Goal: Information Seeking & Learning: Learn about a topic

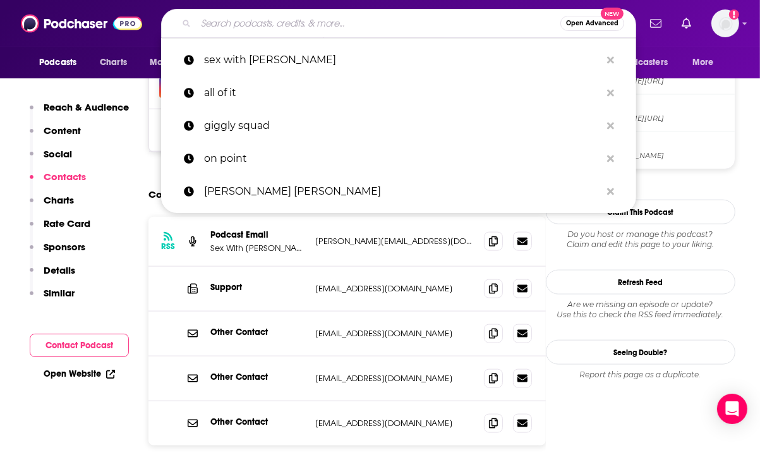
click at [188, 392] on div "RSS Podcast Email Sex With [PERSON_NAME] [PERSON_NAME][EMAIL_ADDRESS][DOMAIN_NA…" at bounding box center [348, 371] width 398 height 308
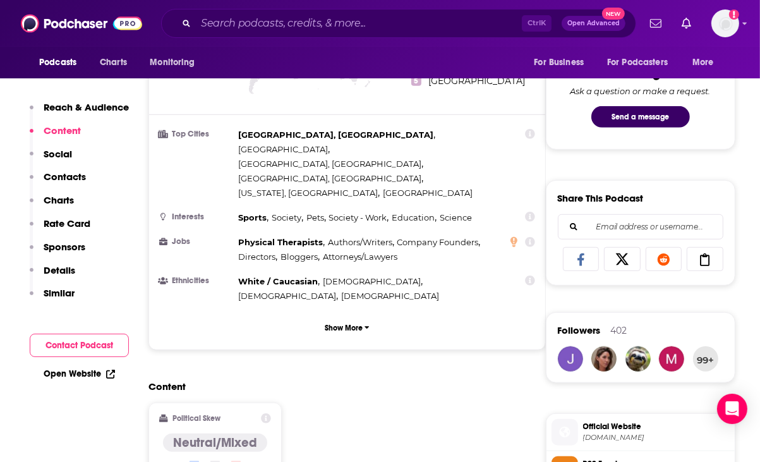
scroll to position [596, 0]
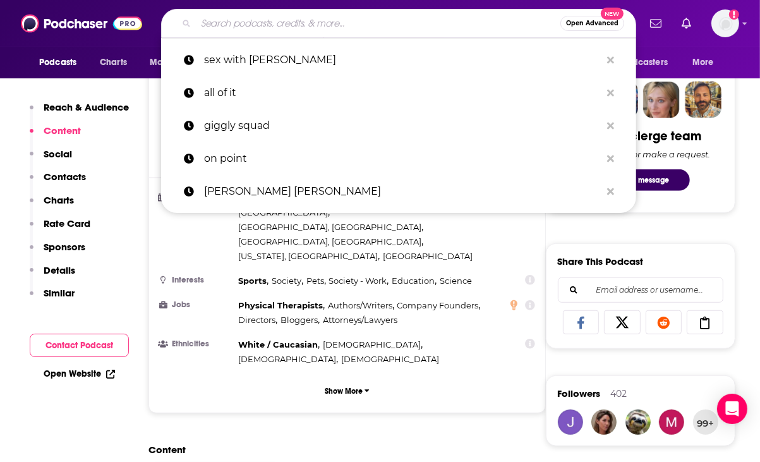
click at [300, 28] on input "Search podcasts, credits, & more..." at bounding box center [378, 23] width 365 height 20
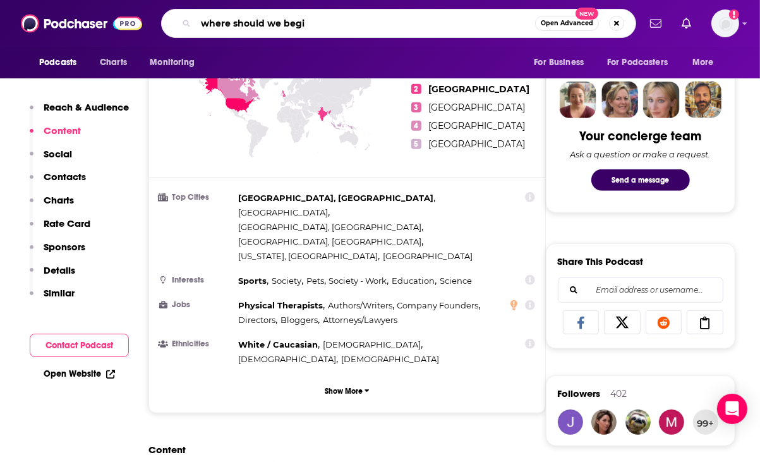
type input "where should we begin"
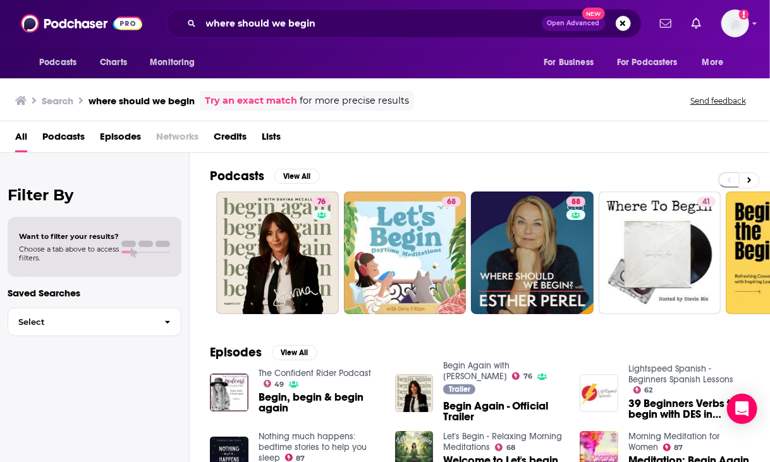
click at [171, 369] on div "Filter By Want to filter your results? Choose a tab above to access filters. Sa…" at bounding box center [95, 384] width 190 height 462
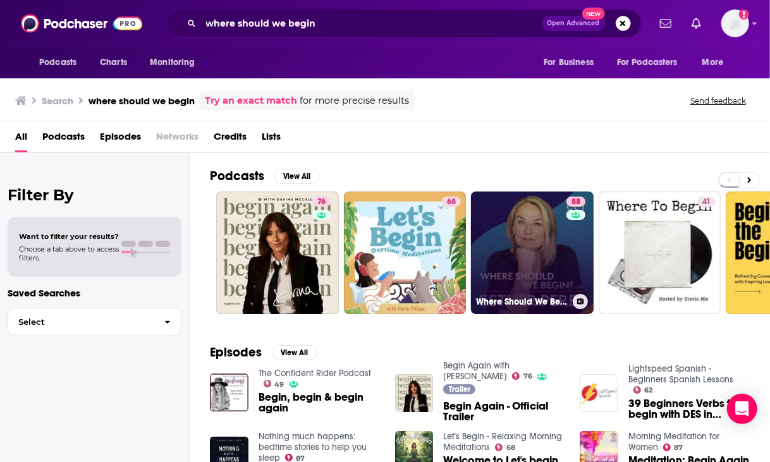
click at [489, 242] on link "88 Where Should We Begin? with [PERSON_NAME]" at bounding box center [532, 253] width 123 height 123
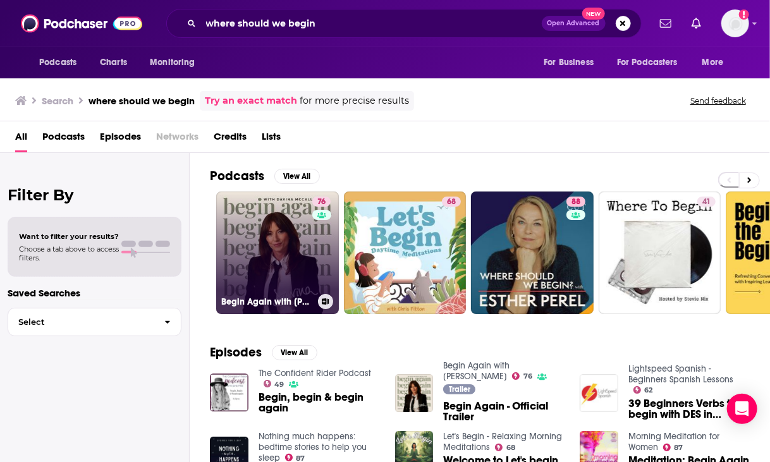
click at [258, 260] on link "76 Begin Again with [PERSON_NAME]" at bounding box center [277, 253] width 123 height 123
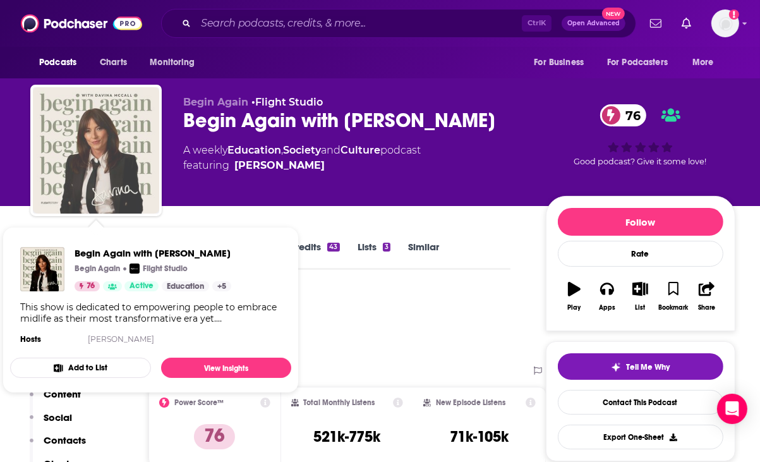
click at [149, 140] on img "Begin Again with Davina McCall" at bounding box center [96, 150] width 126 height 126
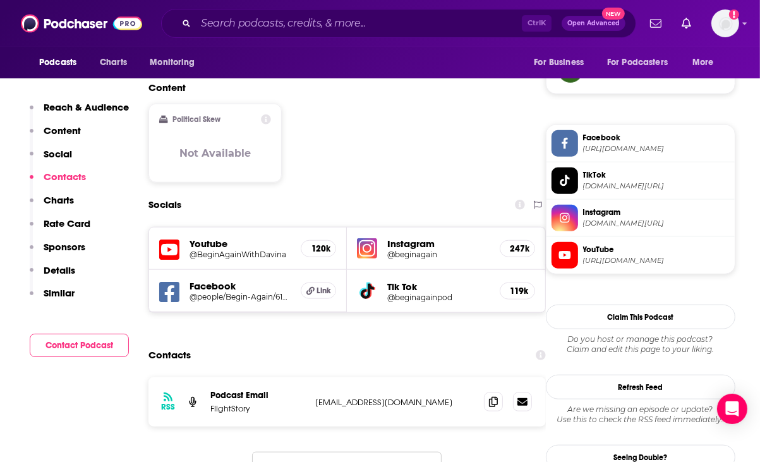
scroll to position [1138, 0]
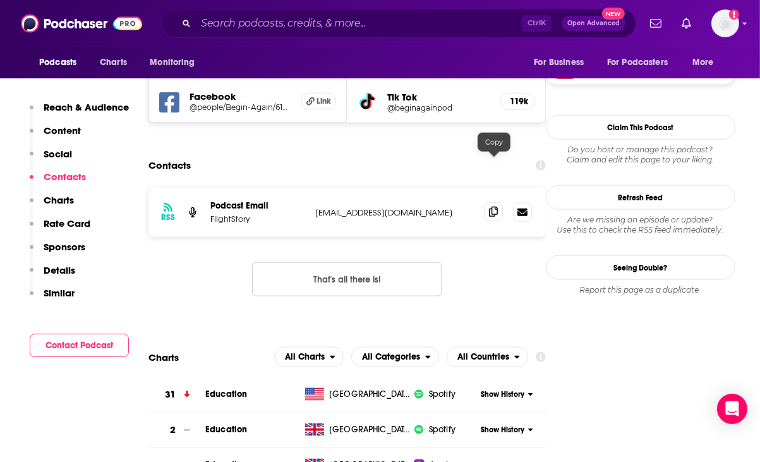
click at [492, 207] on icon at bounding box center [493, 212] width 9 height 10
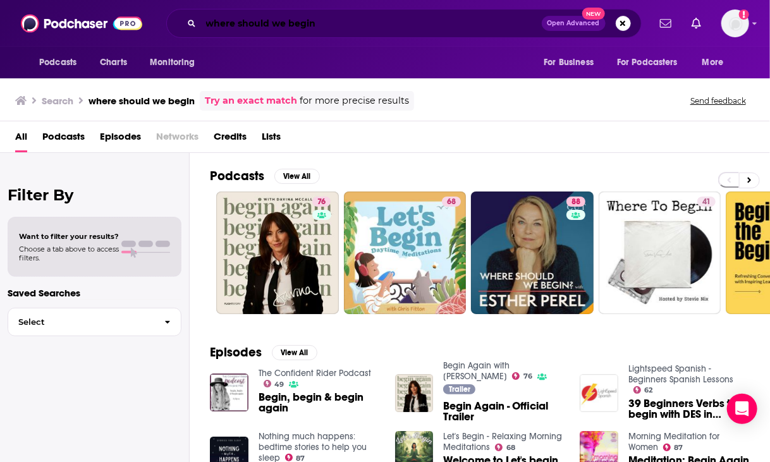
click at [291, 27] on input "where should we begin" at bounding box center [371, 23] width 341 height 20
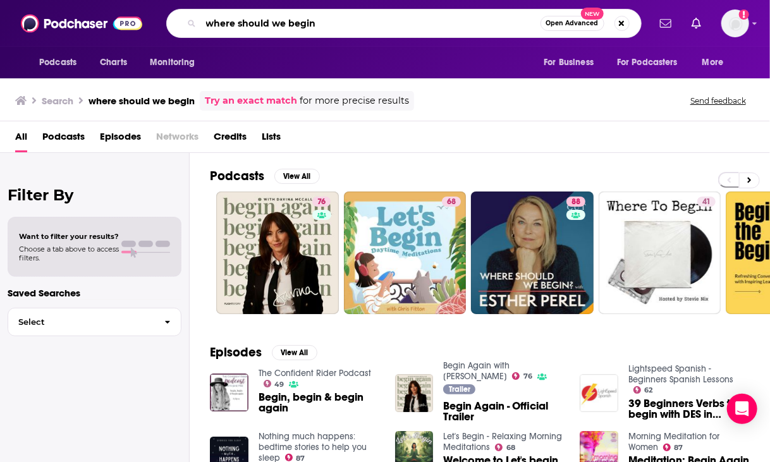
click at [291, 27] on input "where should we begin" at bounding box center [370, 23] width 339 height 20
click at [339, 30] on input "where should we begin" at bounding box center [370, 23] width 339 height 20
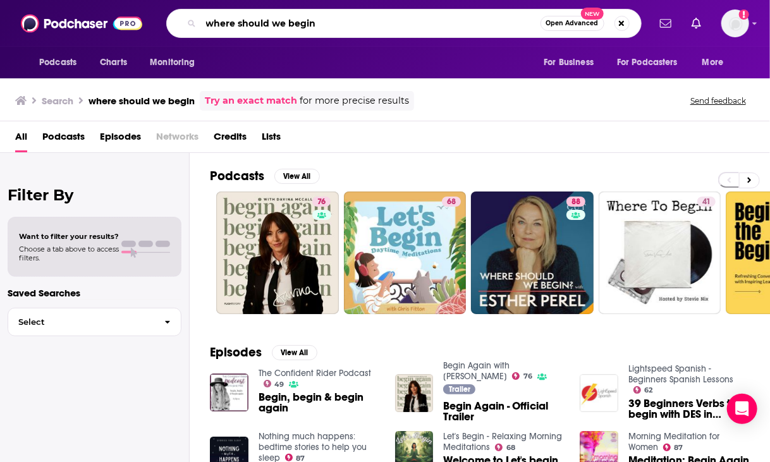
type input "a"
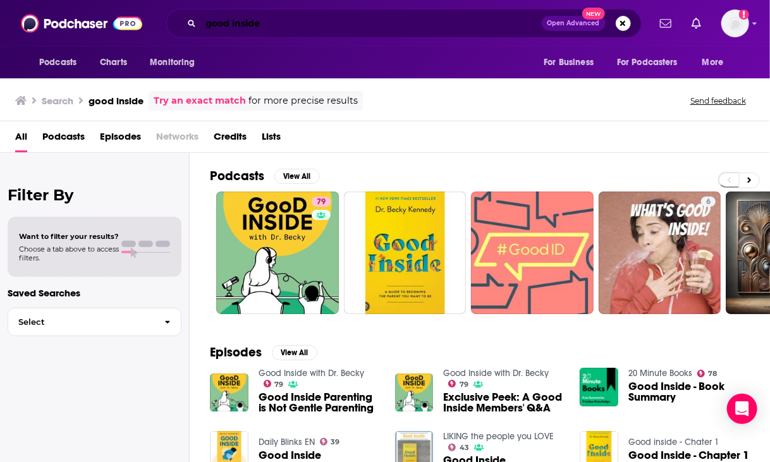
click at [298, 25] on input "good inside" at bounding box center [371, 23] width 341 height 20
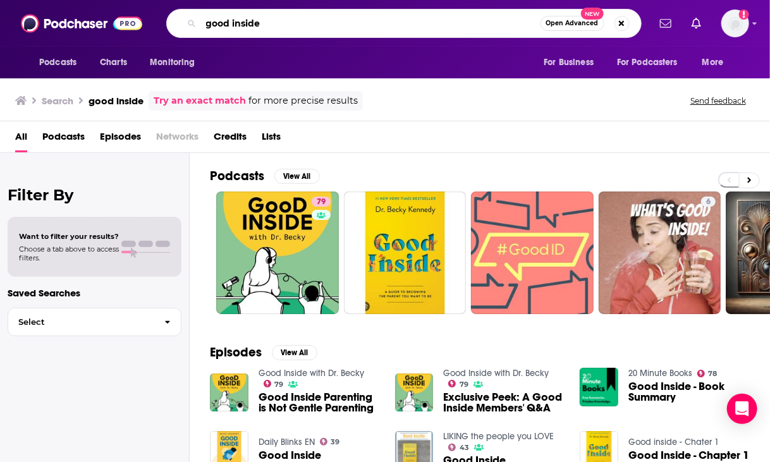
click at [298, 25] on input "good inside" at bounding box center [370, 23] width 339 height 20
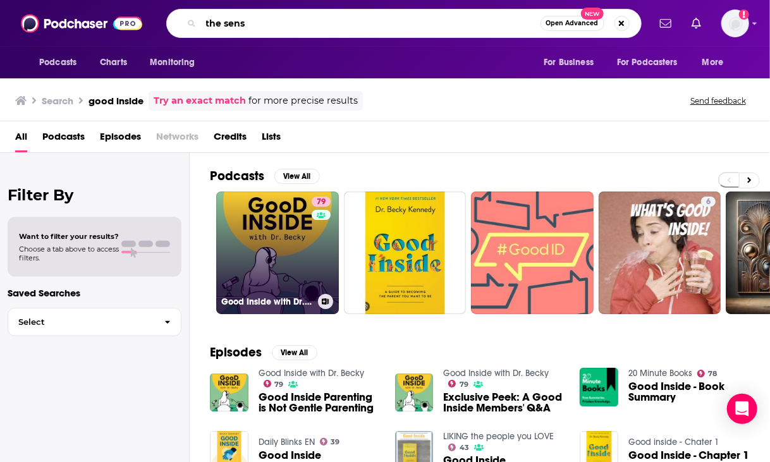
type input "the sens"
click at [249, 250] on link "79 Good Inside with Dr. [PERSON_NAME]" at bounding box center [277, 253] width 123 height 123
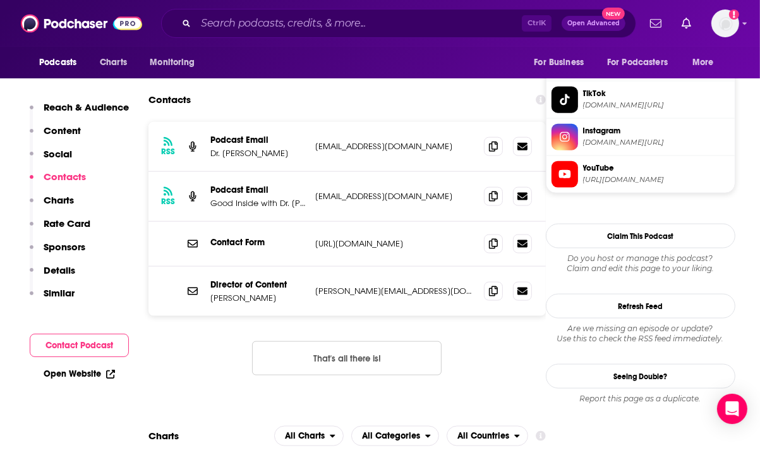
scroll to position [1138, 0]
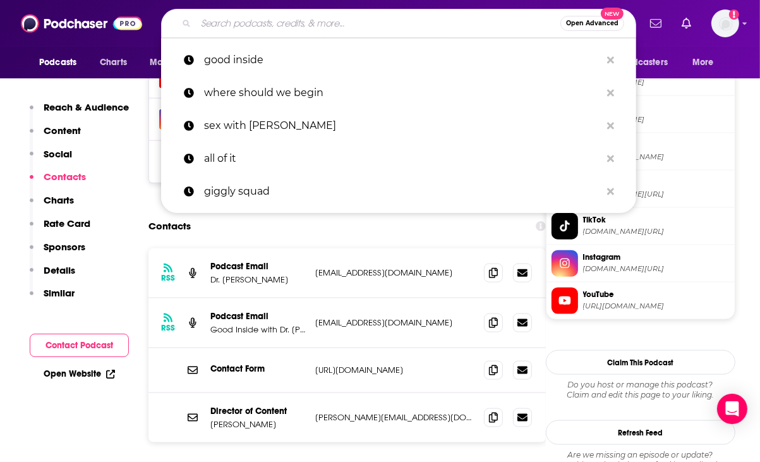
click at [357, 18] on input "Search podcasts, credits, & more..." at bounding box center [378, 23] width 365 height 20
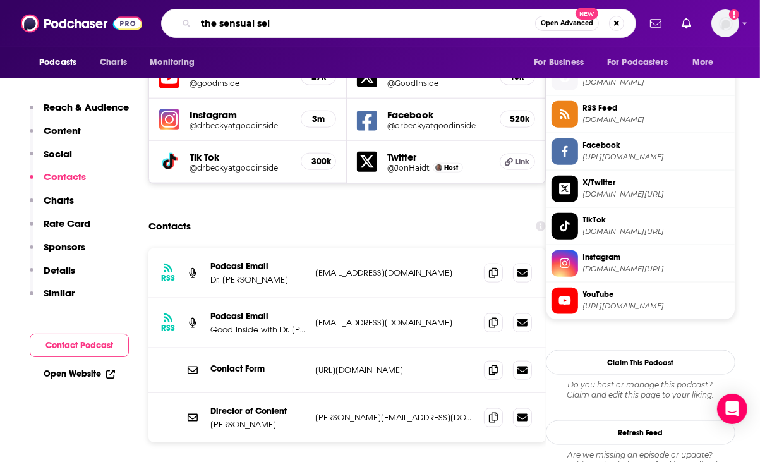
type input "the sensual self"
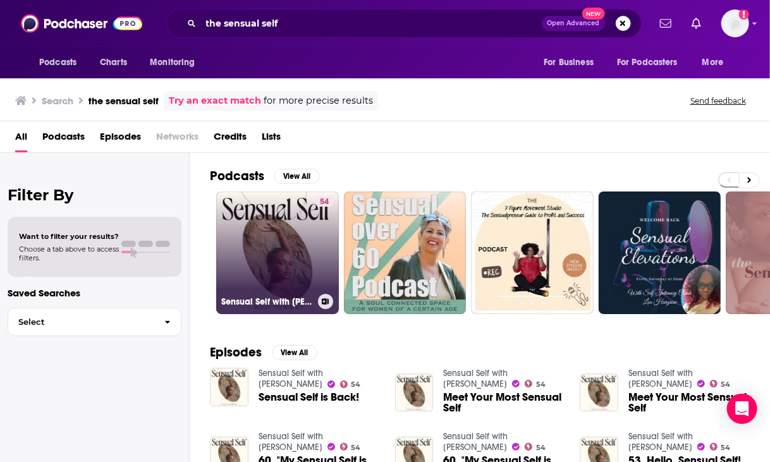
click at [290, 264] on link "54 Sensual Self with [PERSON_NAME]" at bounding box center [277, 253] width 123 height 123
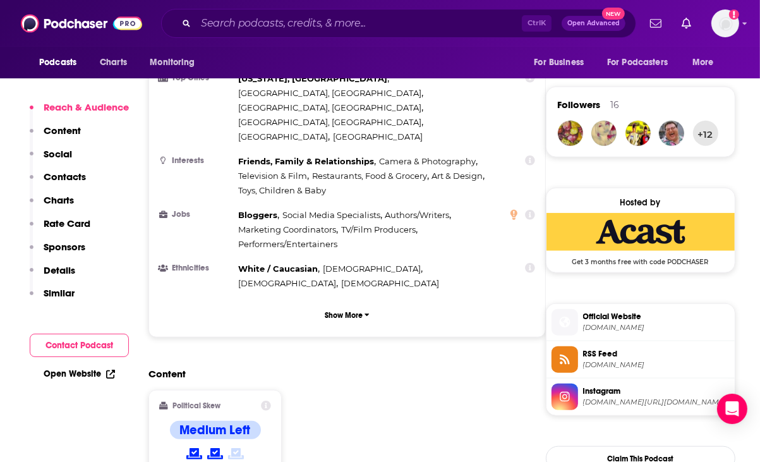
scroll to position [1138, 0]
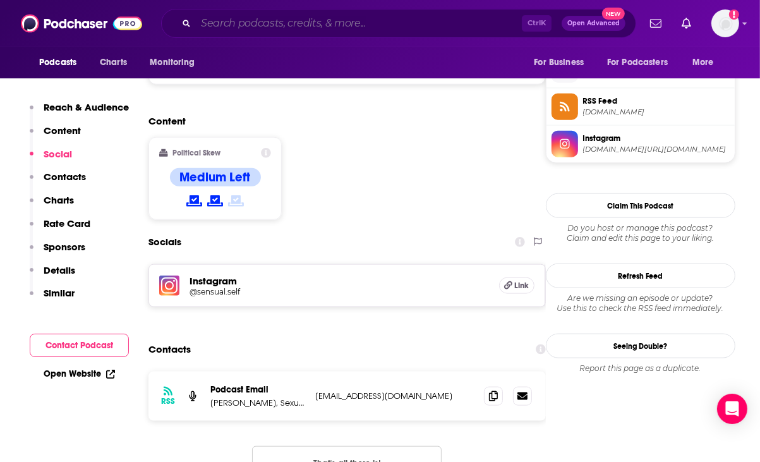
click at [201, 26] on input "Search podcasts, credits, & more..." at bounding box center [359, 23] width 326 height 20
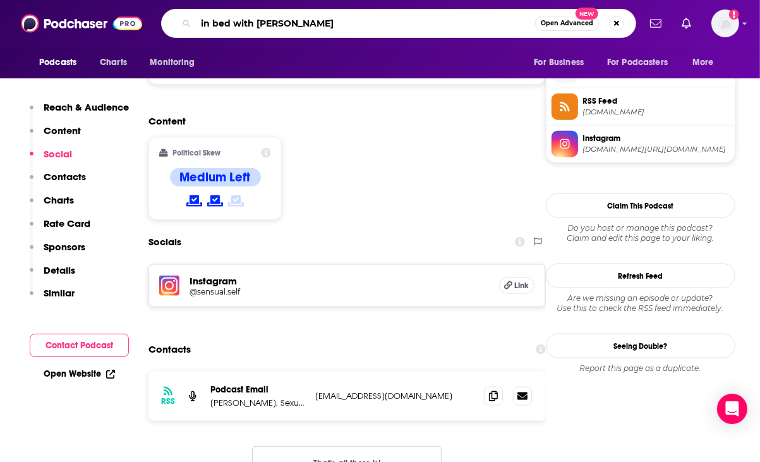
type input "in bed with [PERSON_NAME]"
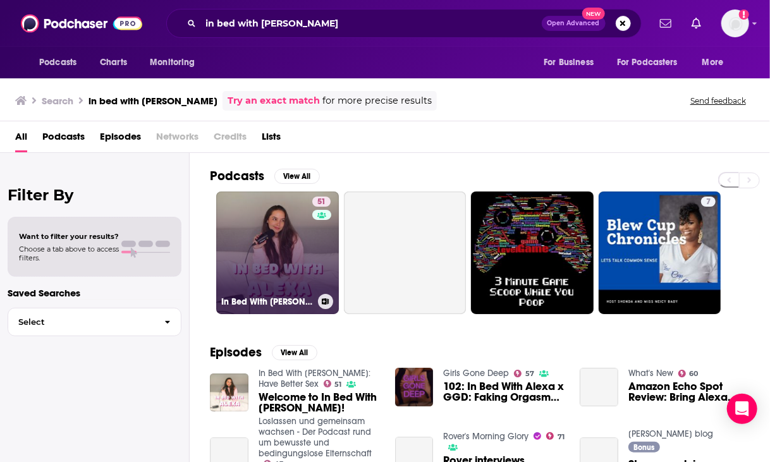
click at [261, 240] on link "51 In Bed With [PERSON_NAME]: Have Better Sex" at bounding box center [277, 253] width 123 height 123
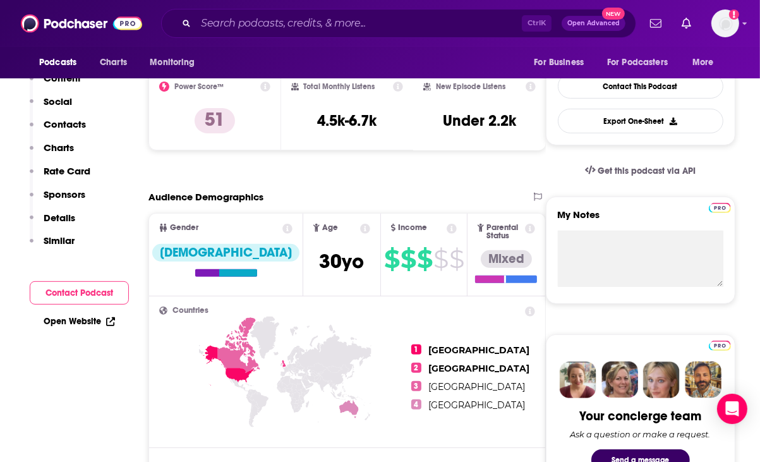
scroll to position [126, 0]
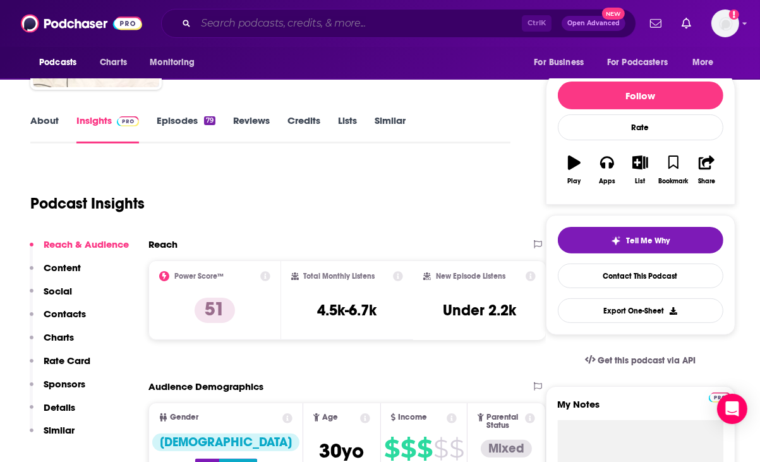
click at [243, 29] on input "Search podcasts, credits, & more..." at bounding box center [359, 23] width 326 height 20
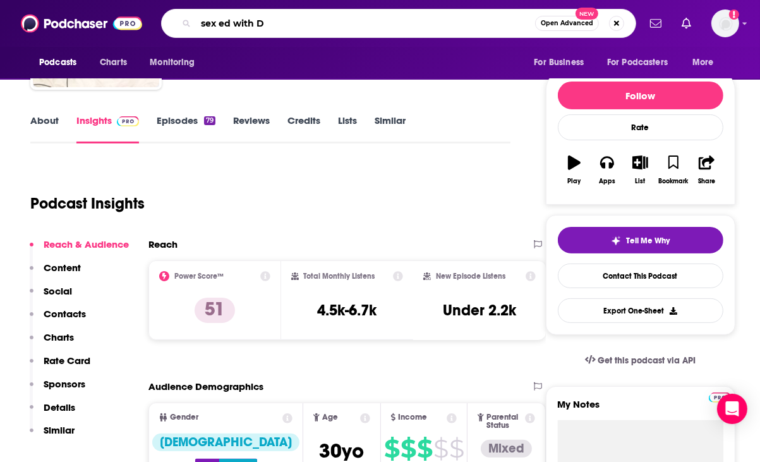
type input "sex ed with DB"
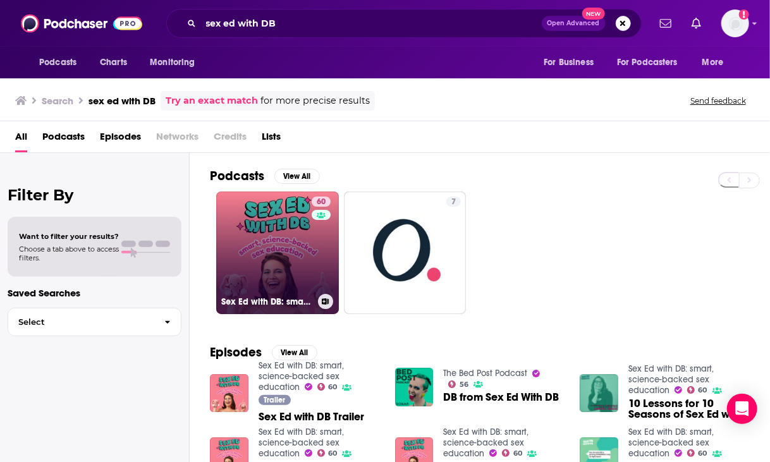
click at [256, 228] on link "60 Sex Ed with DB: smart, science-backed sex education" at bounding box center [277, 253] width 123 height 123
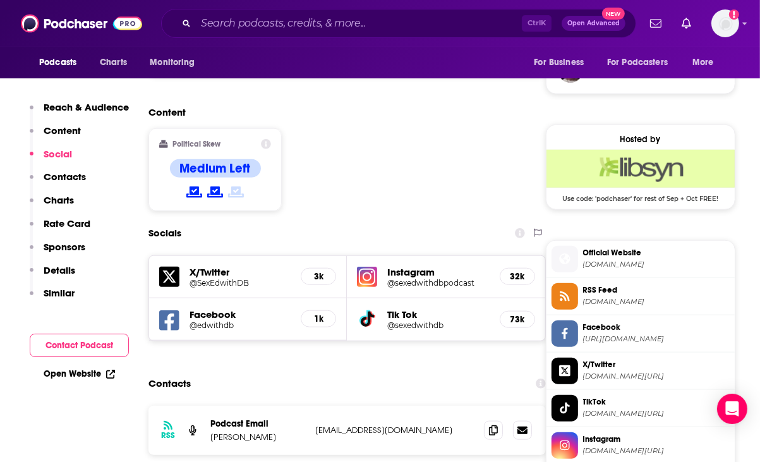
scroll to position [1075, 0]
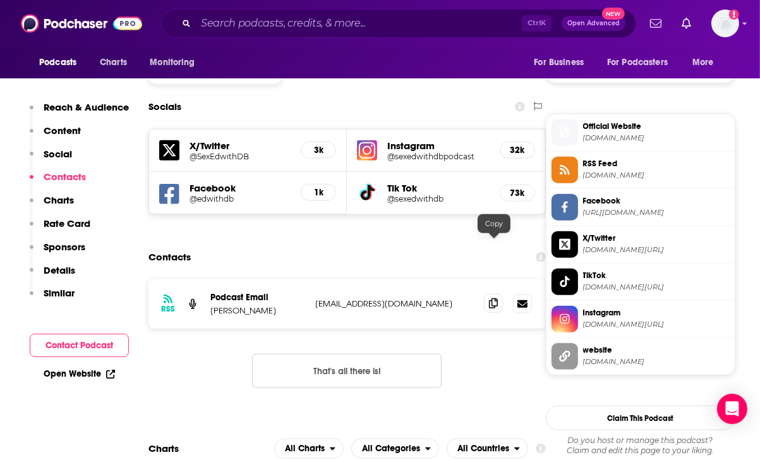
click at [499, 294] on span at bounding box center [493, 303] width 19 height 19
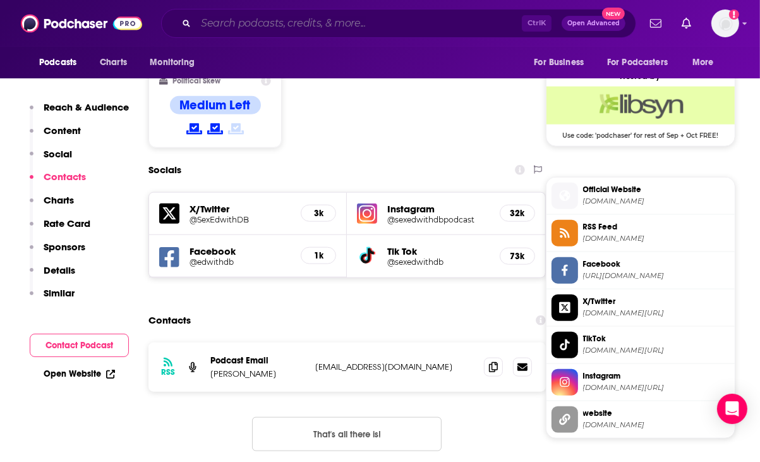
click at [273, 27] on input "Search podcasts, credits, & more..." at bounding box center [359, 23] width 326 height 20
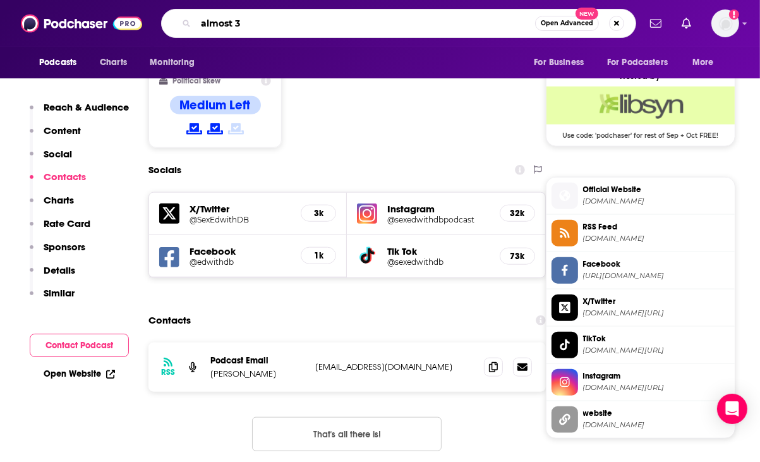
type input "almost 30"
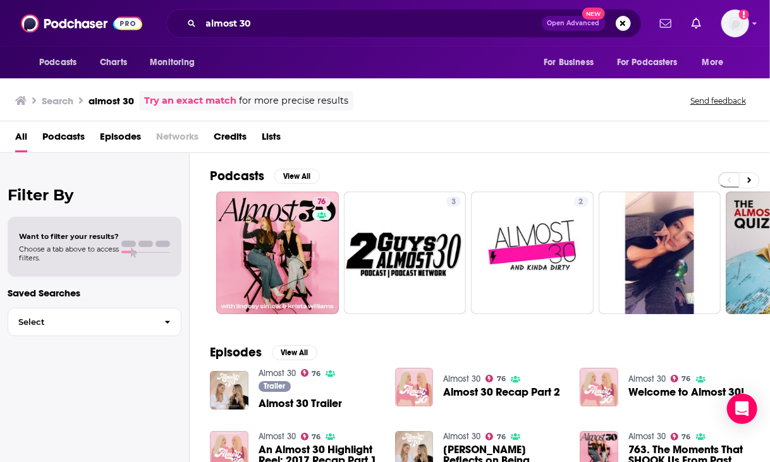
click at [198, 371] on div "Episodes View All Almost 30 76 Trailer Almost 30 Trailer Almost 30 76 Almost 30…" at bounding box center [480, 444] width 580 height 231
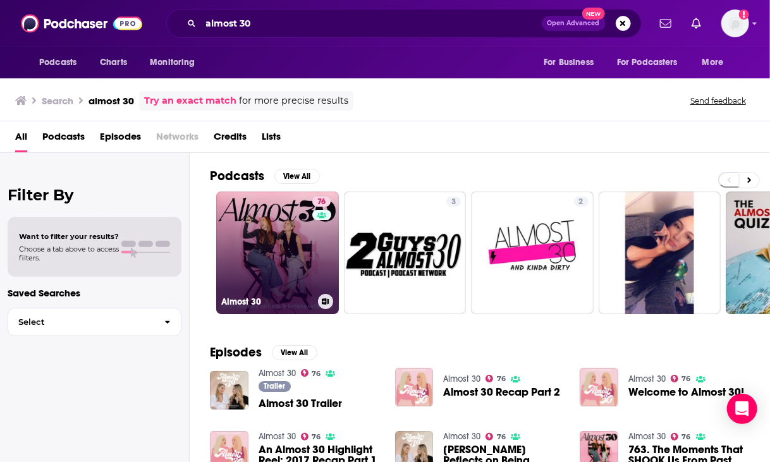
click at [248, 239] on link "76 Almost 30" at bounding box center [277, 253] width 123 height 123
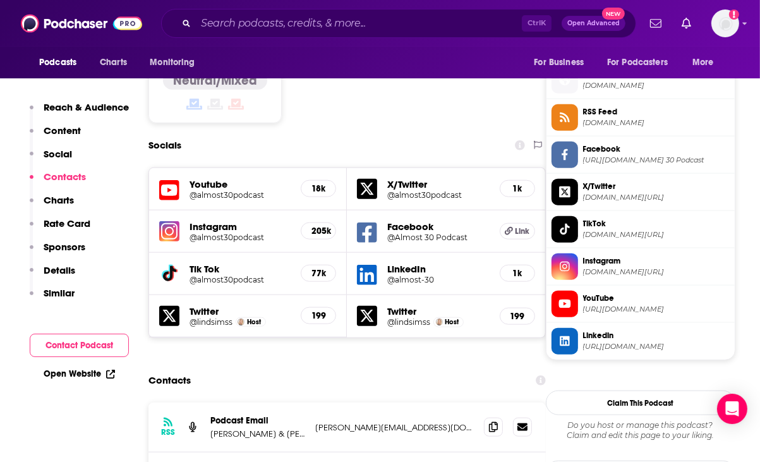
scroll to position [1201, 0]
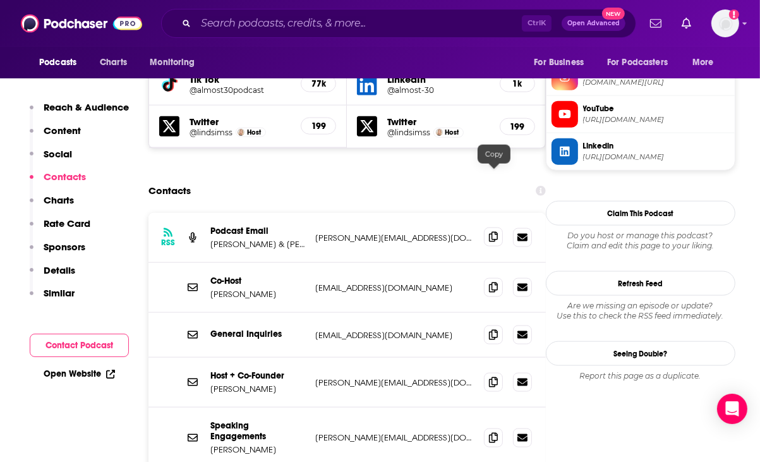
click at [498, 232] on icon at bounding box center [493, 237] width 9 height 10
click at [496, 329] on icon at bounding box center [493, 334] width 9 height 10
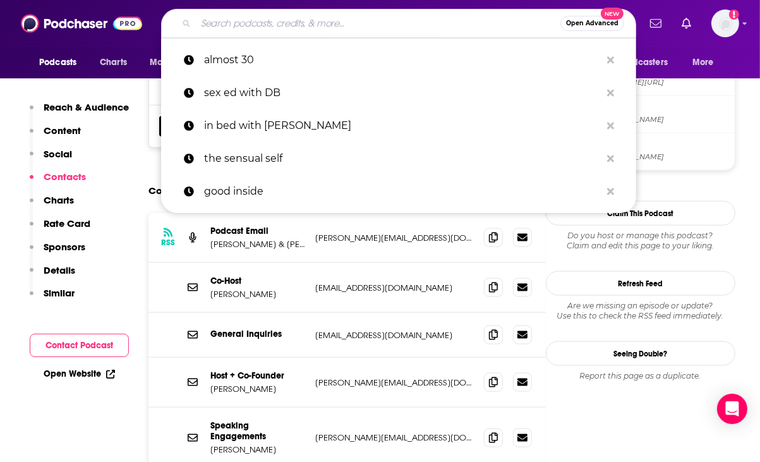
click at [250, 23] on input "Search podcasts, credits, & more..." at bounding box center [378, 23] width 365 height 20
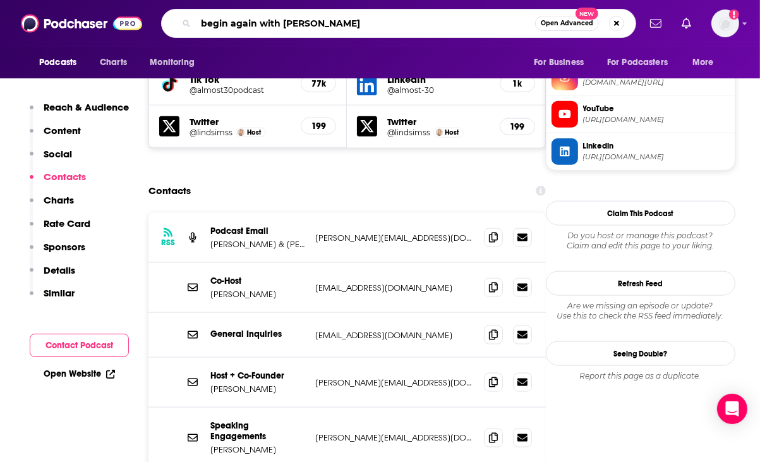
type input "begin again with [PERSON_NAME]"
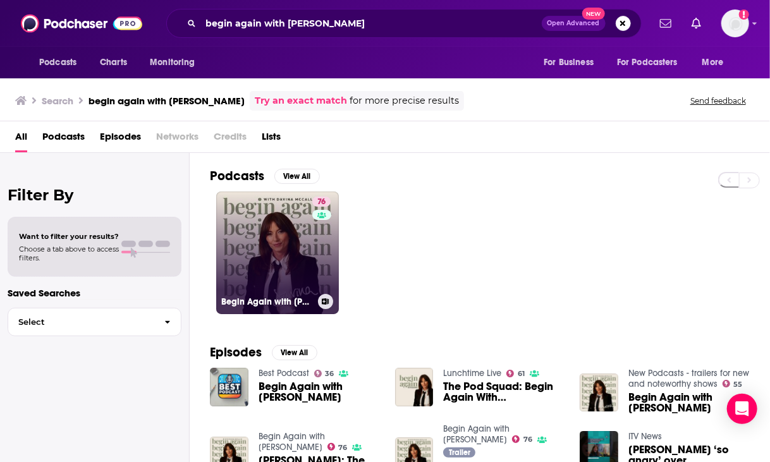
click at [283, 262] on link "76 Begin Again with [PERSON_NAME]" at bounding box center [277, 253] width 123 height 123
